Goal: Navigation & Orientation: Find specific page/section

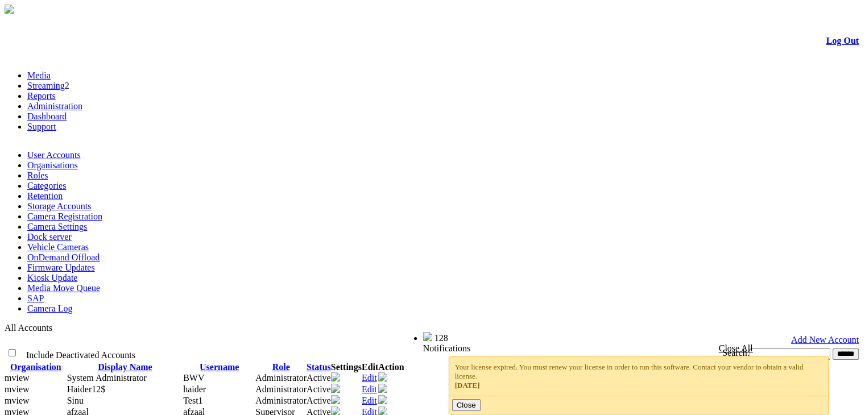
click at [77, 273] on link "Kiosk Update" at bounding box center [52, 278] width 50 height 10
